Goal: Obtain resource: Download file/media

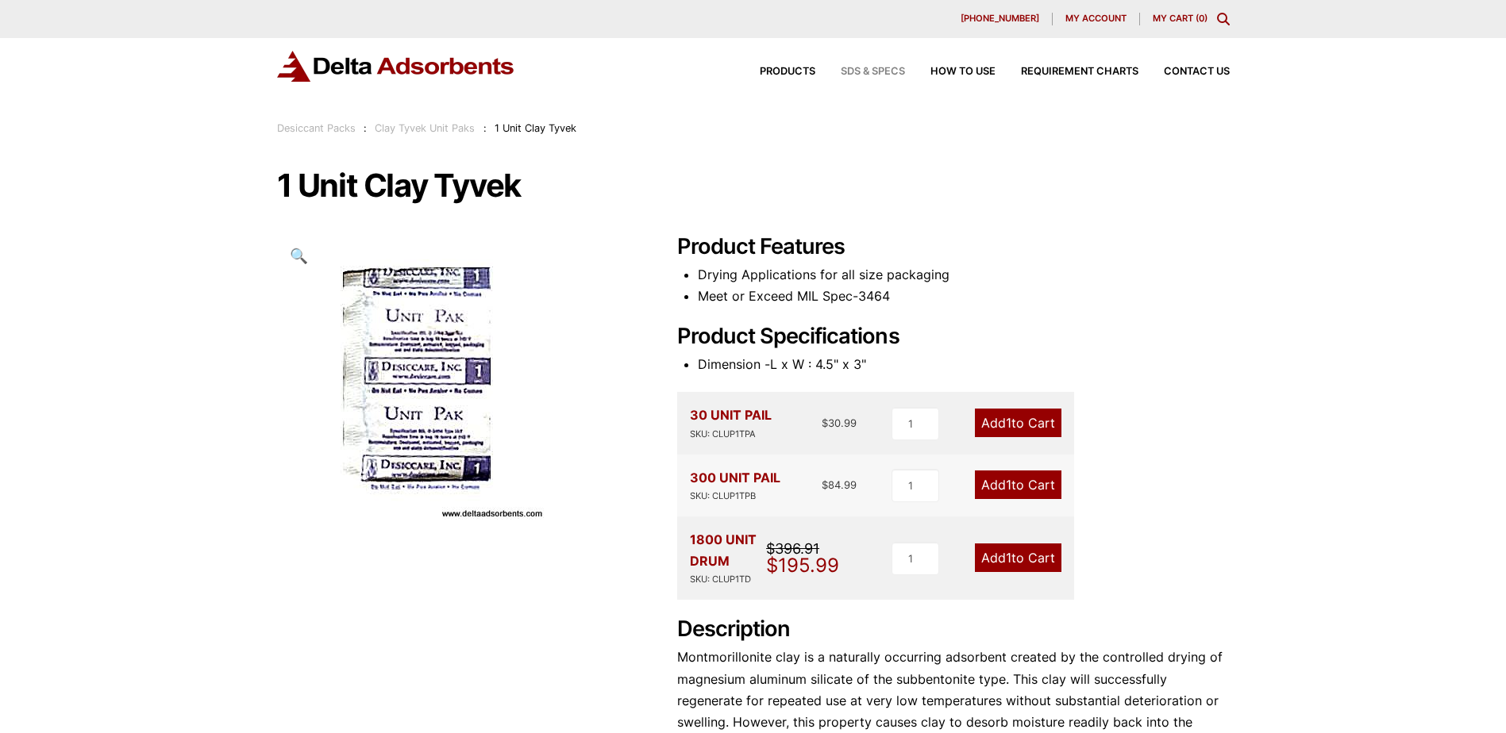
click at [883, 74] on span "SDS & SPECS" at bounding box center [873, 72] width 64 height 10
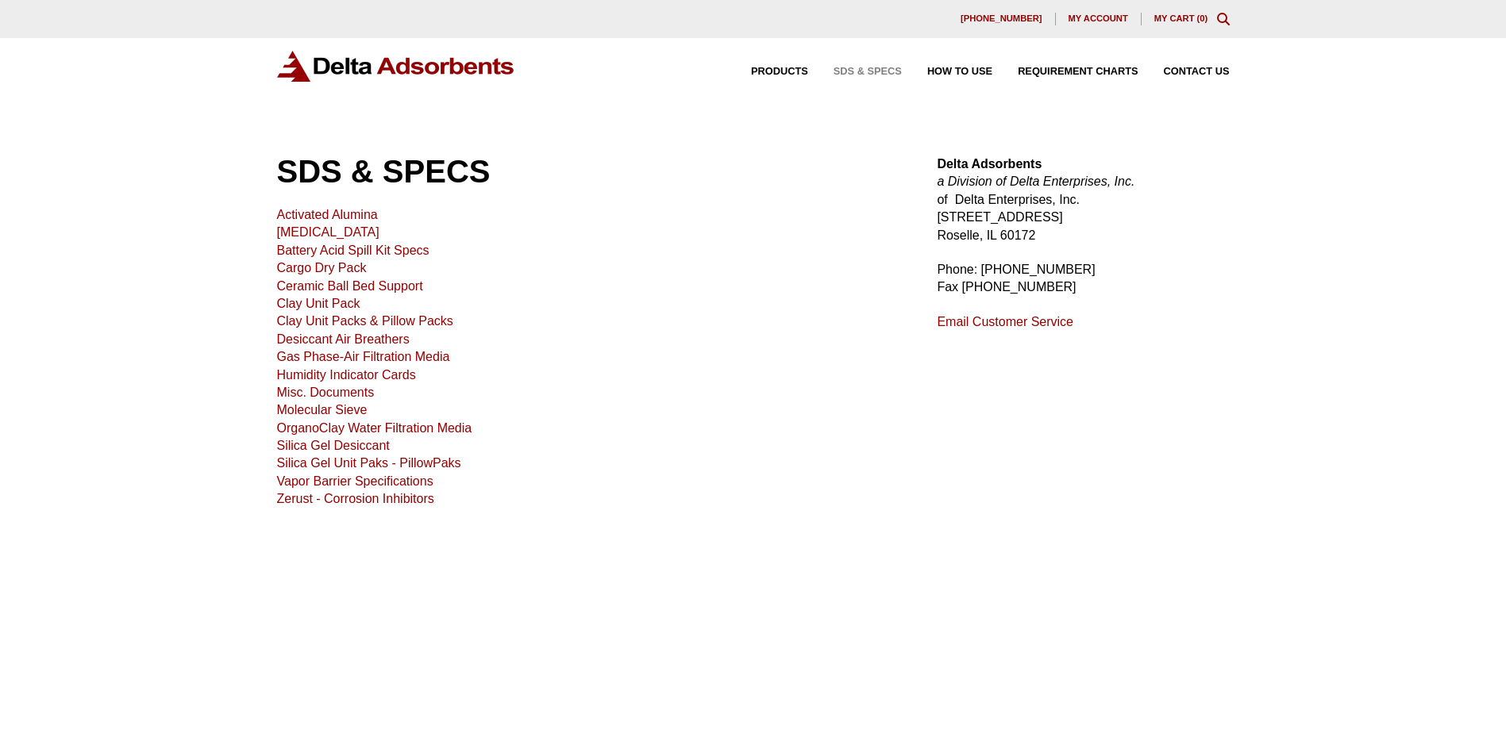
click at [337, 303] on link "Clay Unit Pack" at bounding box center [318, 303] width 83 height 13
